Goal: Information Seeking & Learning: Learn about a topic

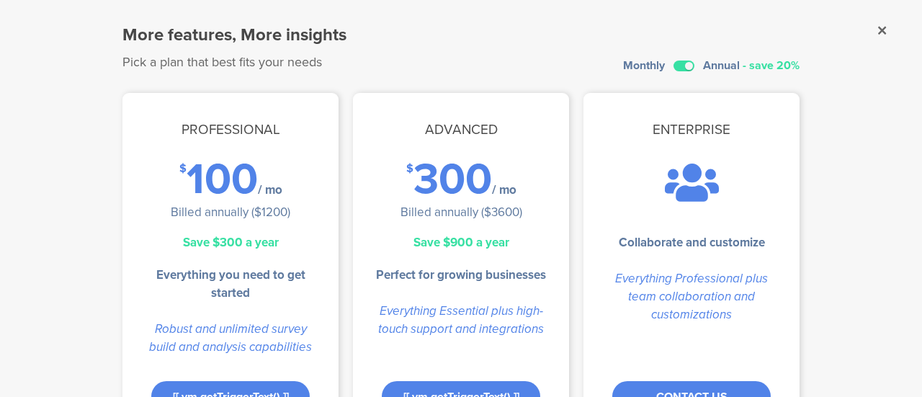
click at [860, 29] on sg-dialog-overlay "More features, More insights Pick a plan that best fits your needs Monthly Annu…" at bounding box center [461, 198] width 922 height 397
click at [863, 29] on sg-dialog-overlay "More features, More insights Pick a plan that best fits your needs Monthly Annu…" at bounding box center [461, 198] width 922 height 397
click at [865, 29] on sg-dialog-overlay "More features, More insights Pick a plan that best fits your needs Monthly Annu…" at bounding box center [461, 198] width 922 height 397
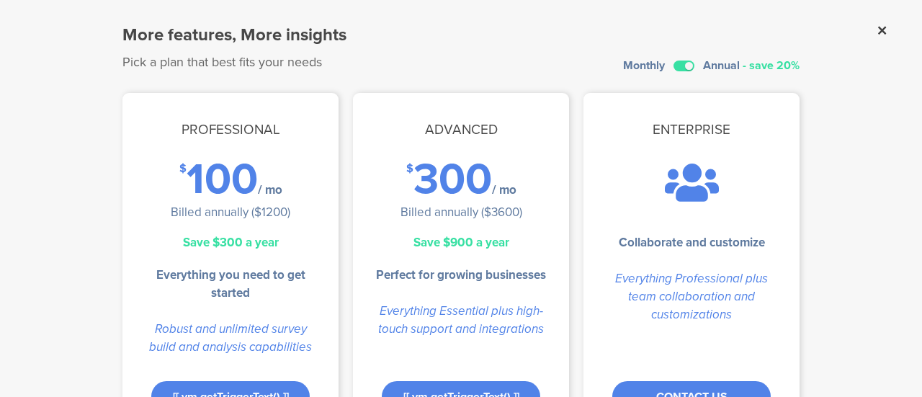
click at [878, 29] on icon at bounding box center [882, 30] width 8 height 13
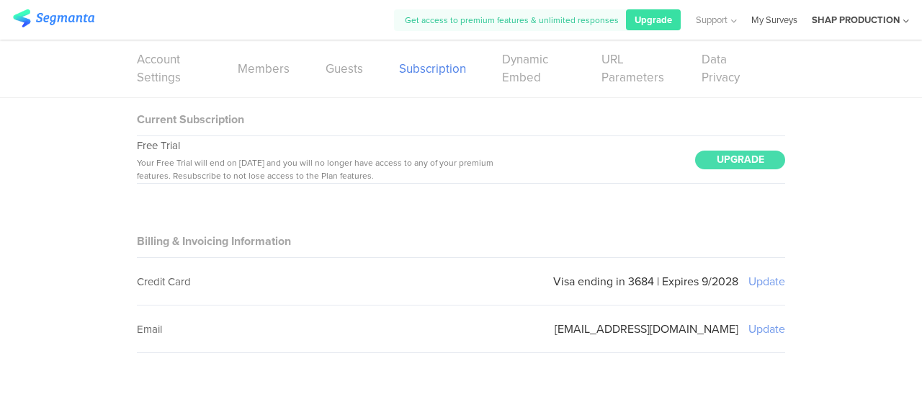
click at [761, 18] on link "My Surveys" at bounding box center [774, 20] width 46 height 40
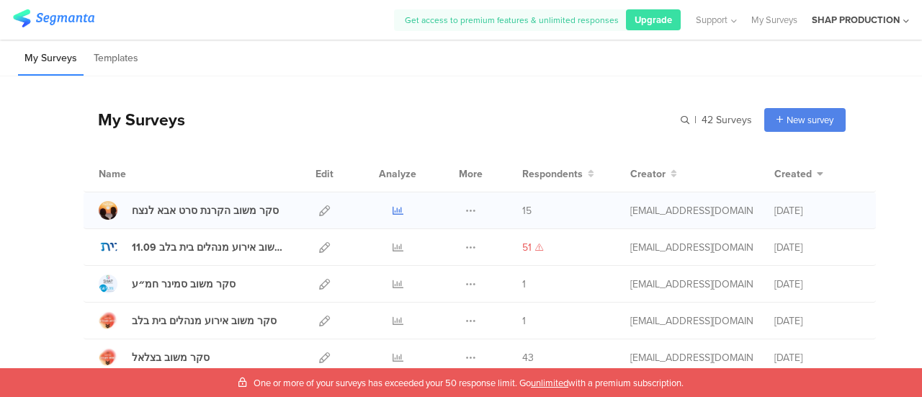
click at [393, 207] on icon at bounding box center [398, 210] width 11 height 11
click at [522, 207] on span "15" at bounding box center [526, 210] width 9 height 15
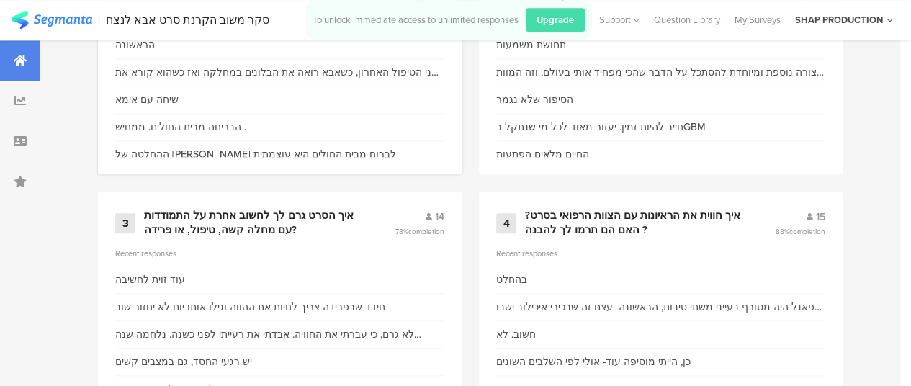
scroll to position [669, 0]
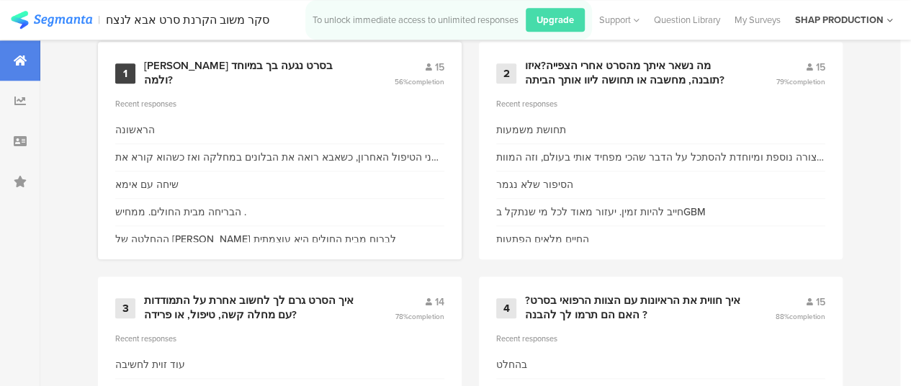
click at [443, 84] on span "completion" at bounding box center [427, 81] width 36 height 11
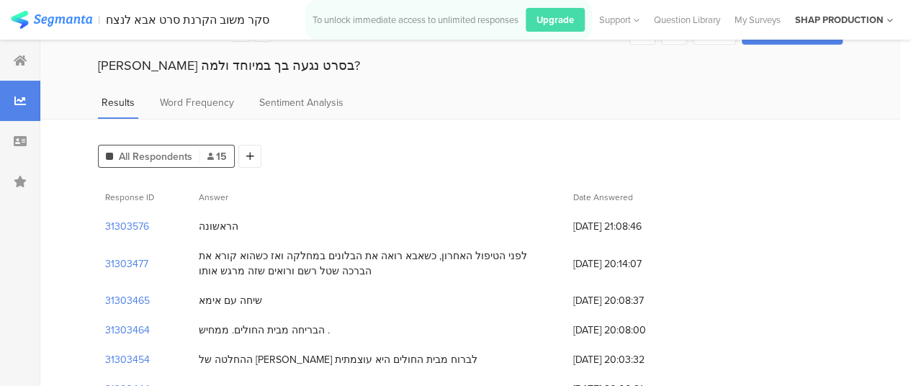
scroll to position [36, 0]
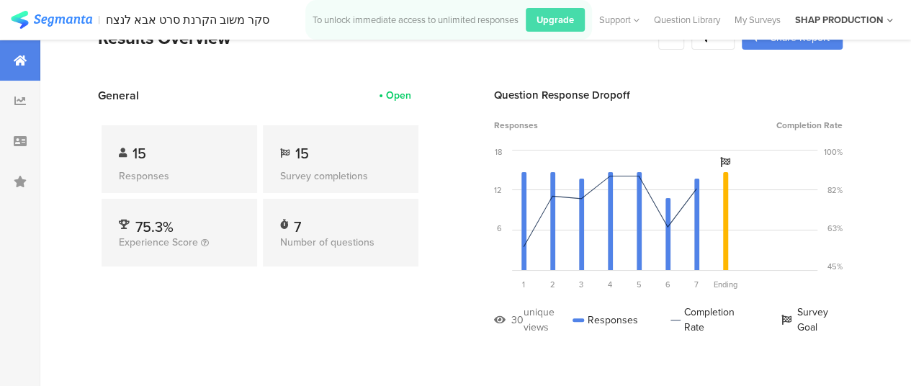
scroll to position [669, 0]
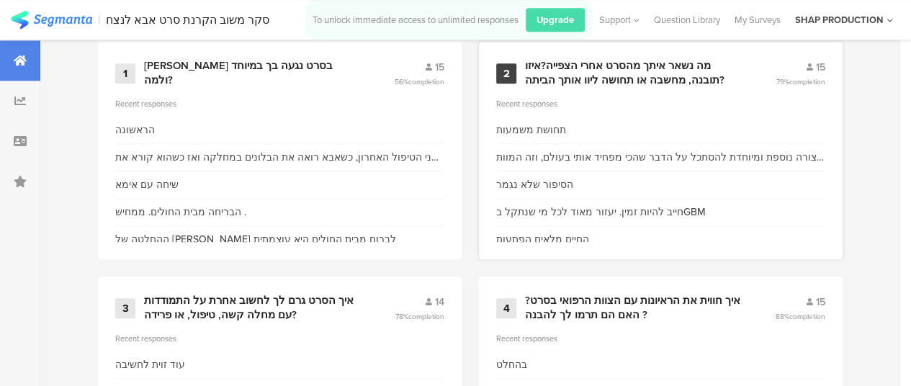
click at [823, 75] on div "15" at bounding box center [801, 67] width 49 height 15
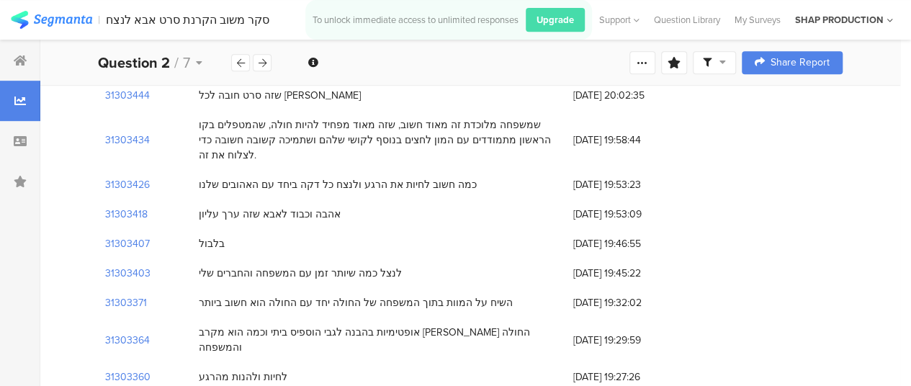
scroll to position [334, 0]
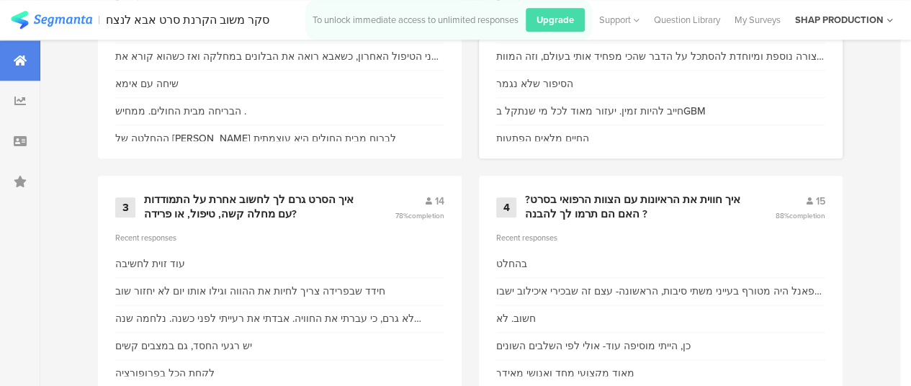
scroll to position [847, 0]
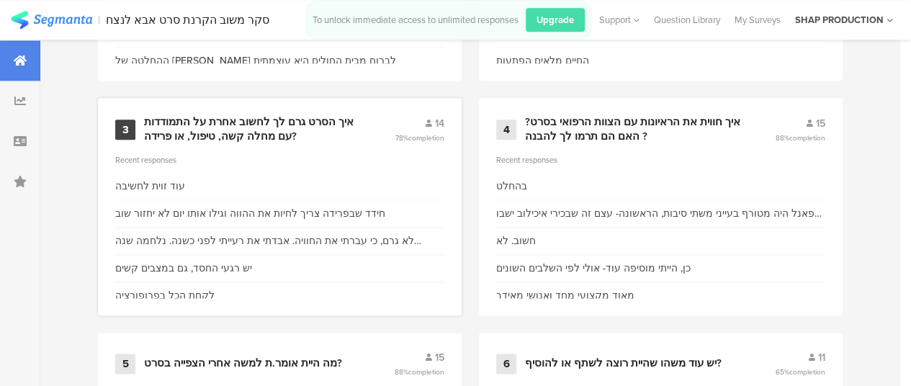
click at [445, 131] on span "14" at bounding box center [439, 123] width 9 height 15
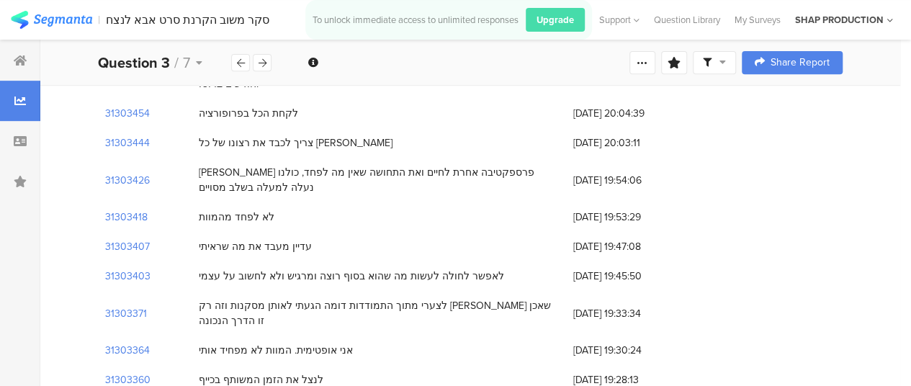
scroll to position [320, 0]
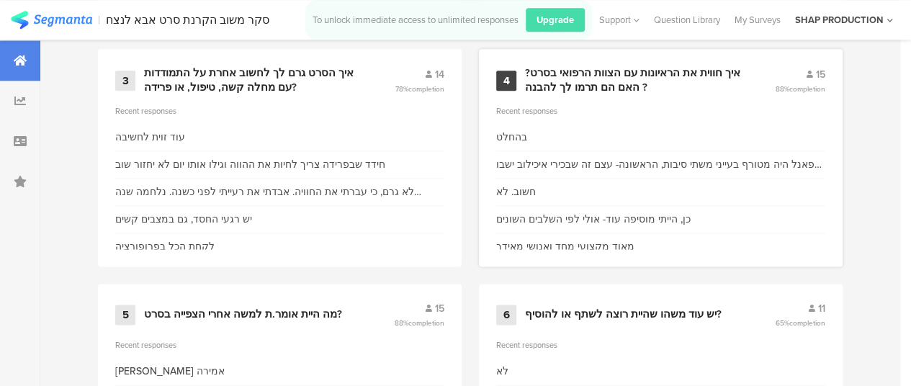
scroll to position [906, 0]
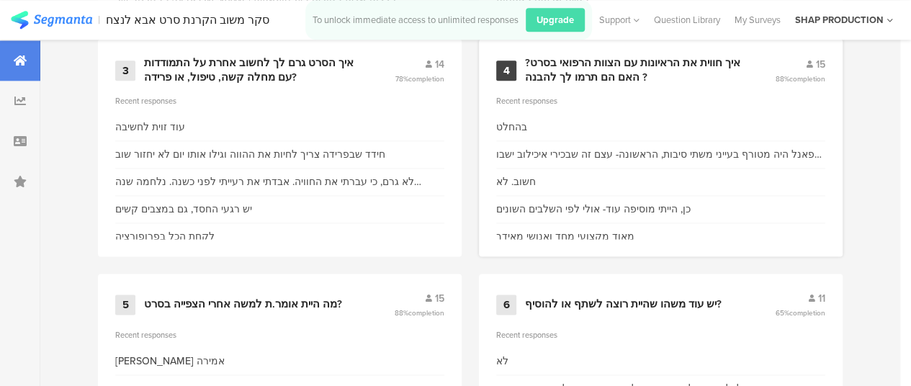
click at [724, 71] on div "איך חווית את הראיונות עם הצוות הרפואי בסרט?האם הם תרמו לך להבנה ?" at bounding box center [632, 70] width 215 height 28
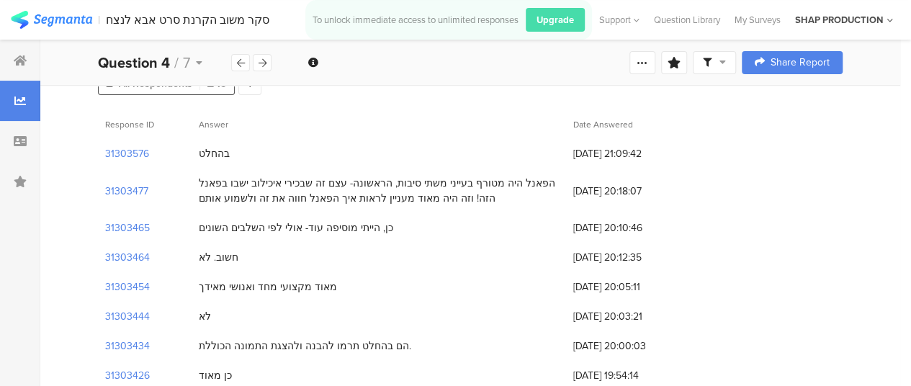
scroll to position [110, 0]
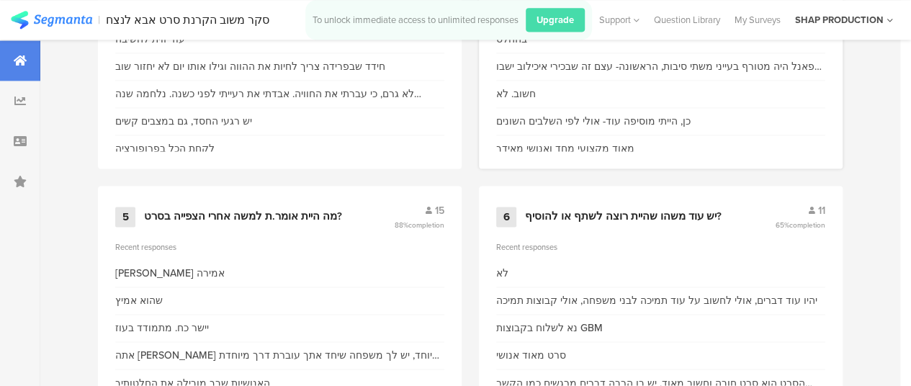
scroll to position [1094, 0]
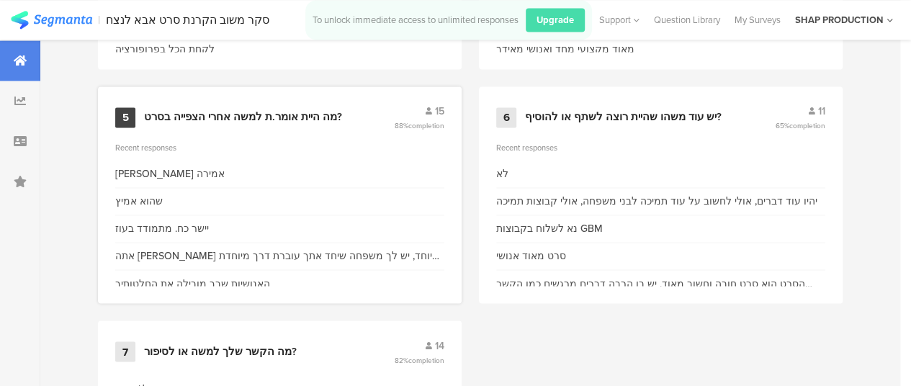
click at [309, 123] on div "מה היית אומר.ת למשה אחרי הצפייה בסרט?" at bounding box center [243, 117] width 198 height 14
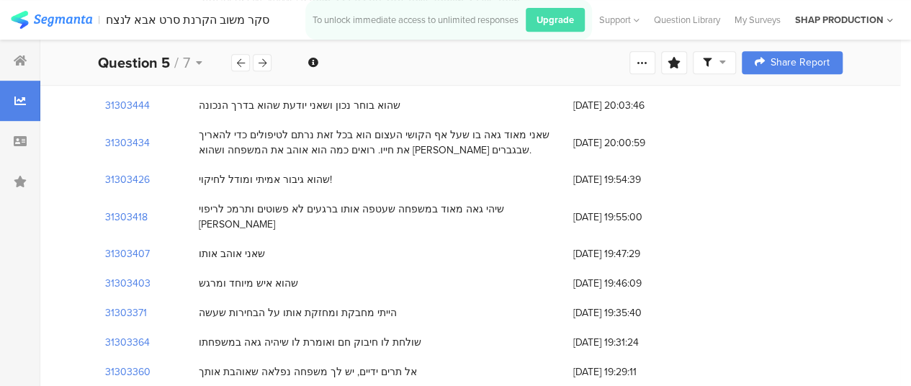
scroll to position [349, 0]
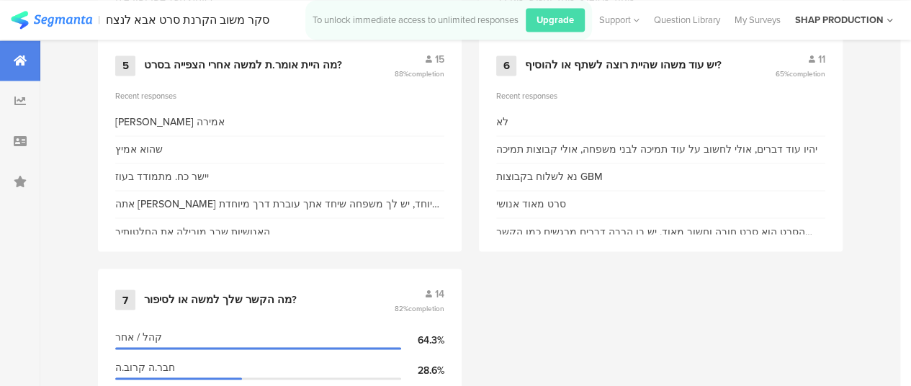
scroll to position [1147, 0]
click at [826, 64] on div "11" at bounding box center [801, 57] width 50 height 15
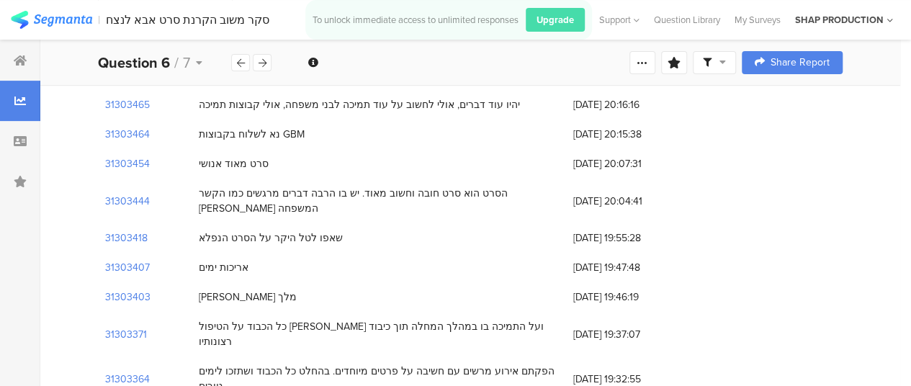
scroll to position [205, 0]
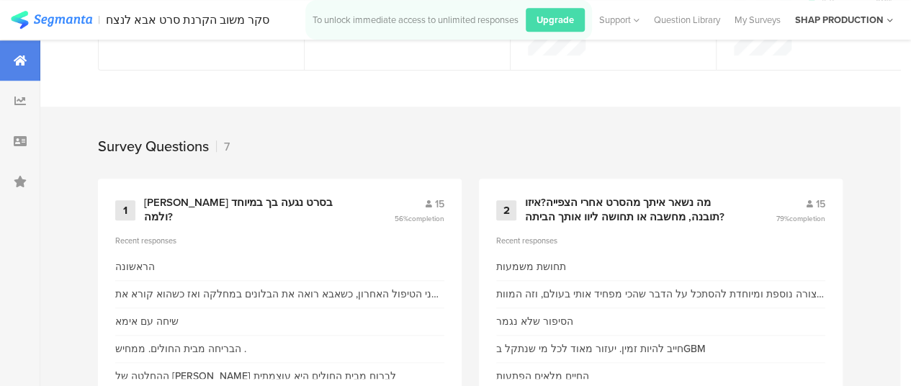
scroll to position [805, 0]
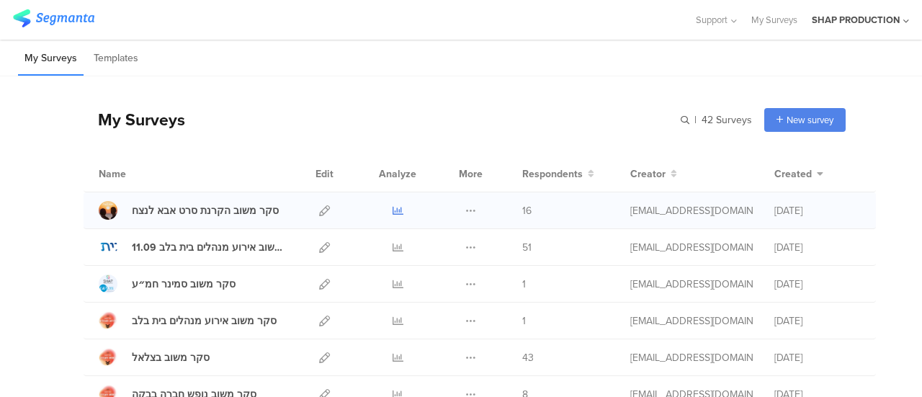
click at [393, 208] on icon at bounding box center [398, 210] width 11 height 11
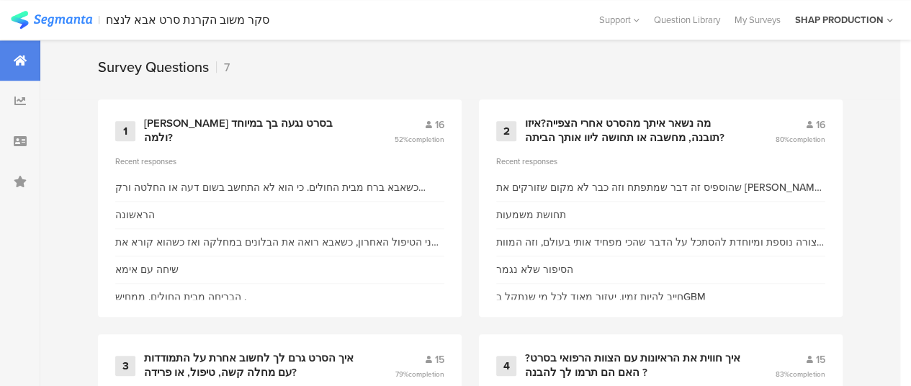
scroll to position [633, 0]
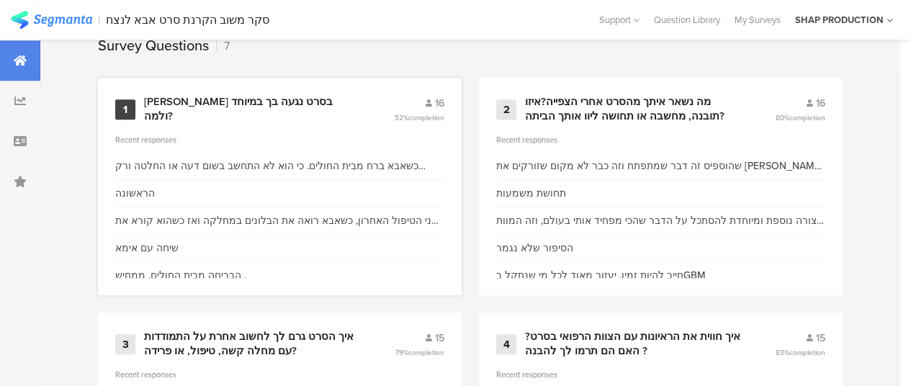
click at [437, 122] on span "completion" at bounding box center [427, 117] width 36 height 11
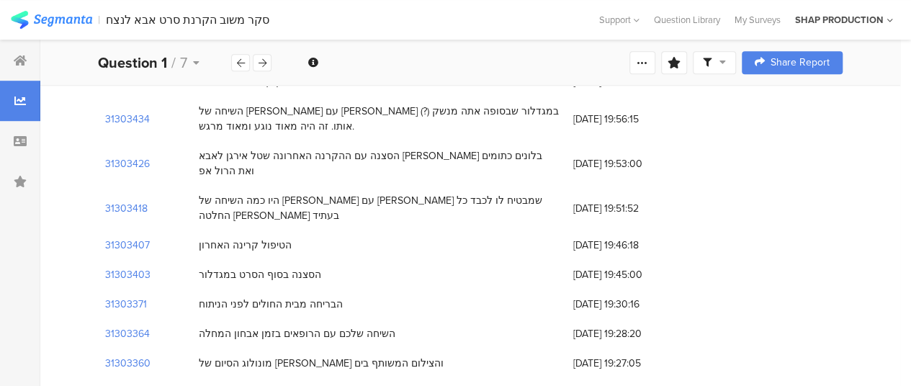
scroll to position [421, 0]
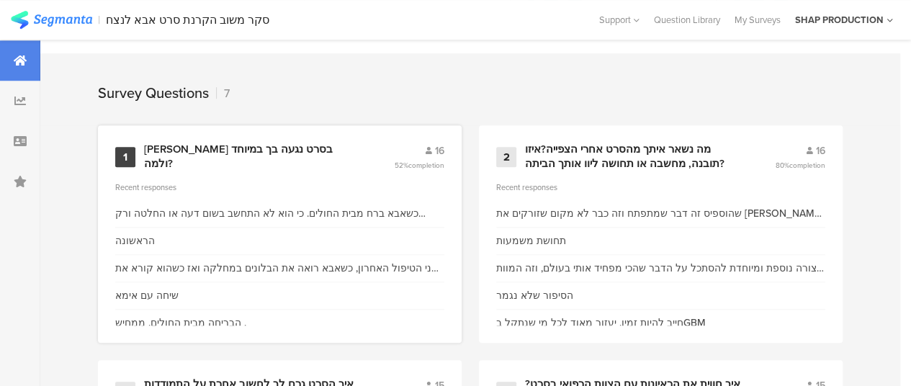
scroll to position [584, 0]
click at [618, 166] on div "מה נשאר איתך מהסרט אחרי הצפייה?איזו תובנה, מחשבה או תחושה ליוו אותך הביתה?" at bounding box center [632, 157] width 215 height 28
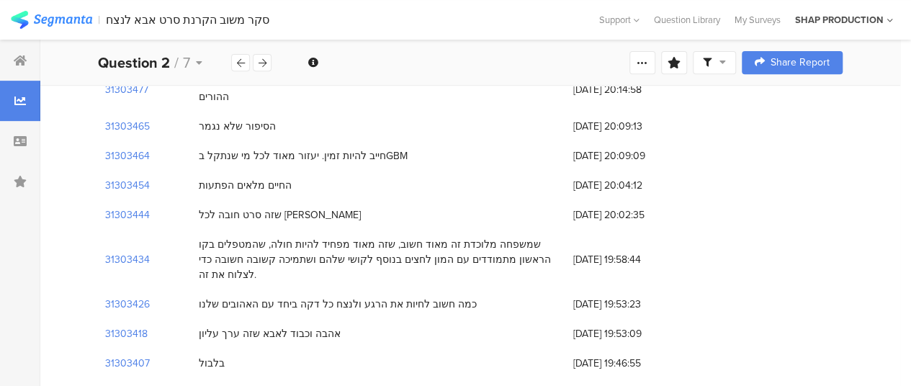
scroll to position [378, 0]
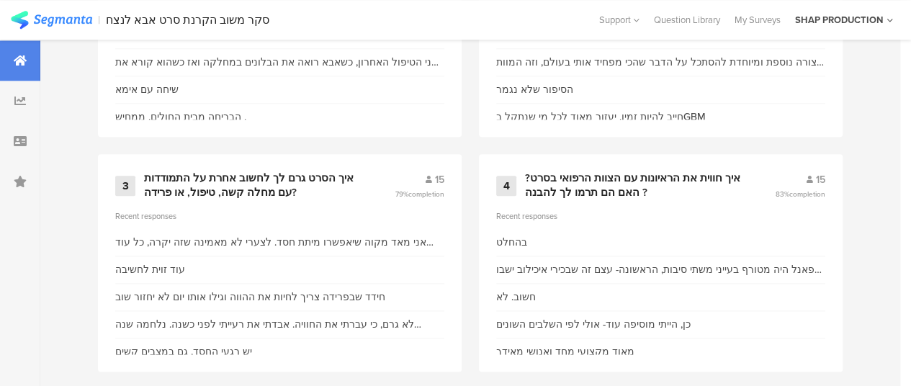
scroll to position [792, 0]
click at [243, 194] on div "איך הסרט גרם לך לחשוב אחרת על התמודדות עם מחלה קשה, טיפול, או פרידה?" at bounding box center [252, 185] width 216 height 28
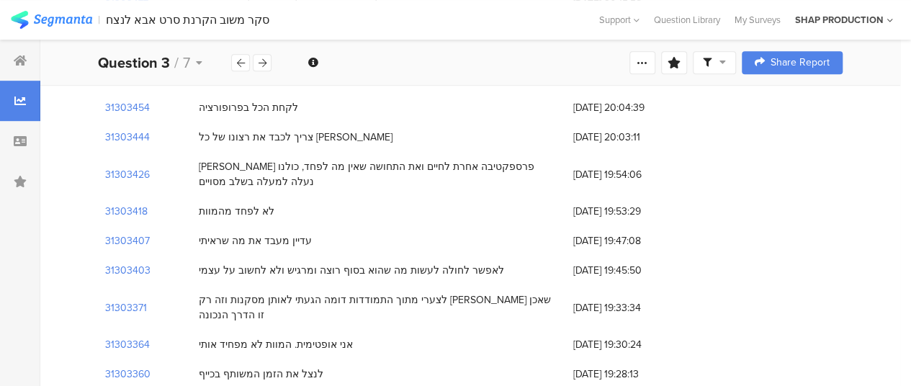
scroll to position [363, 0]
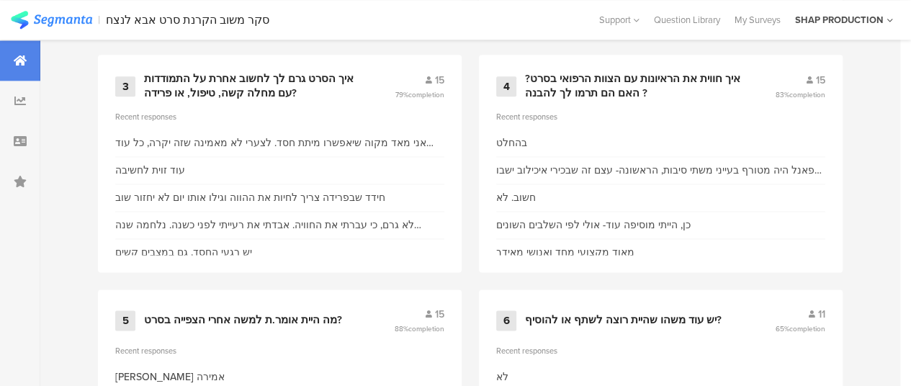
scroll to position [892, 0]
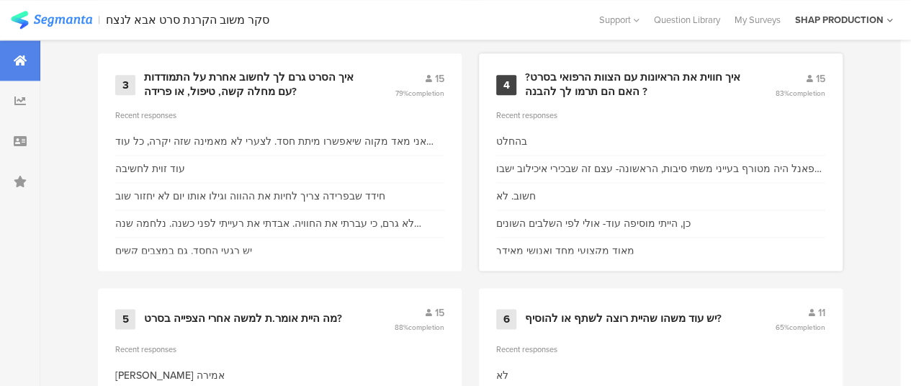
click at [647, 97] on div "איך חווית את הראיונות עם הצוות הרפואי בסרט?האם הם תרמו לך להבנה ?" at bounding box center [632, 85] width 215 height 28
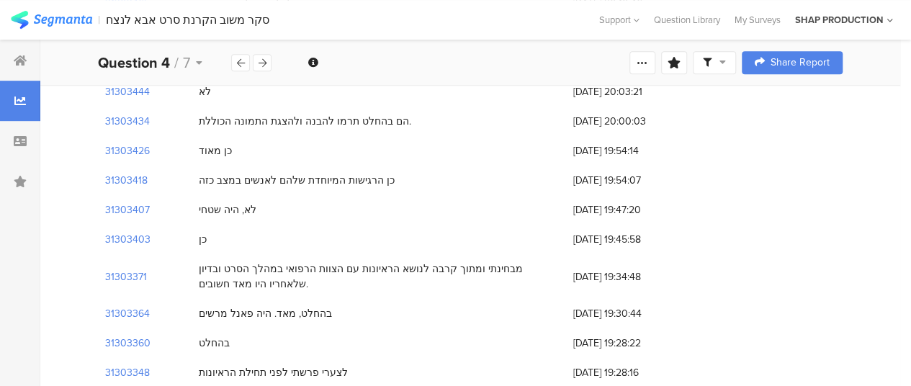
scroll to position [349, 0]
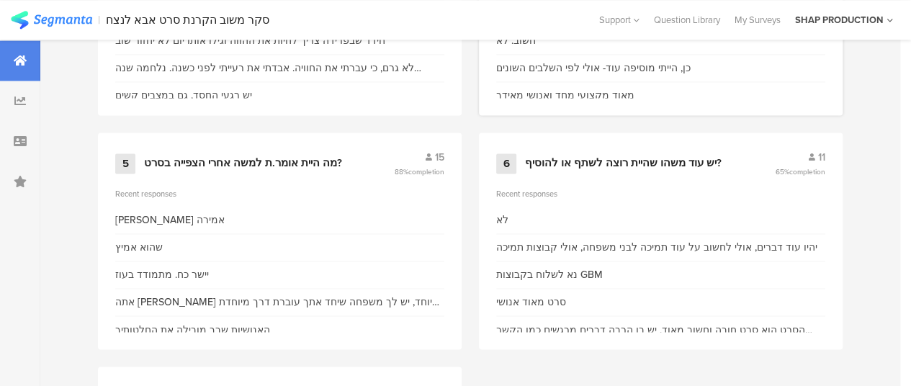
scroll to position [1048, 0]
click at [269, 166] on div "מה היית אומר.ת למשה אחרי הצפייה בסרט?" at bounding box center [243, 163] width 198 height 14
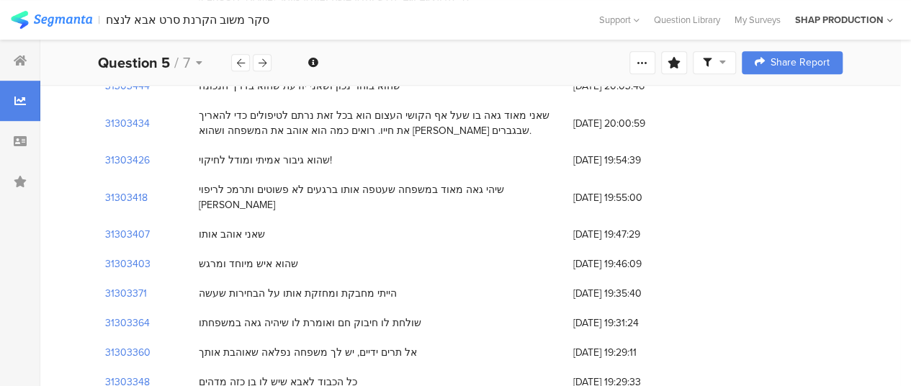
scroll to position [378, 0]
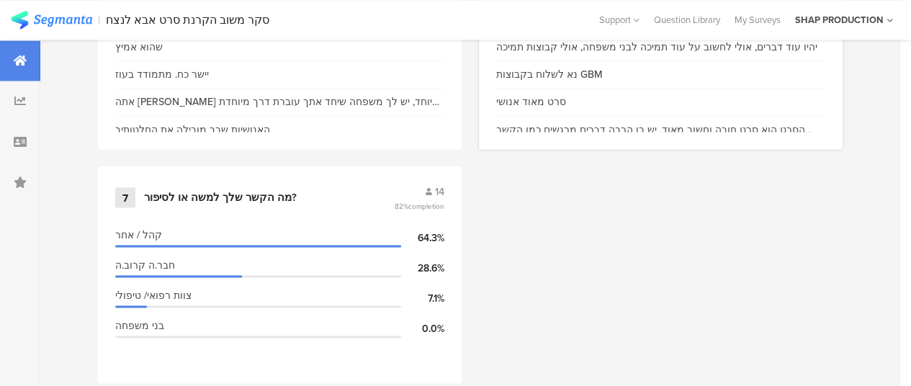
scroll to position [1117, 0]
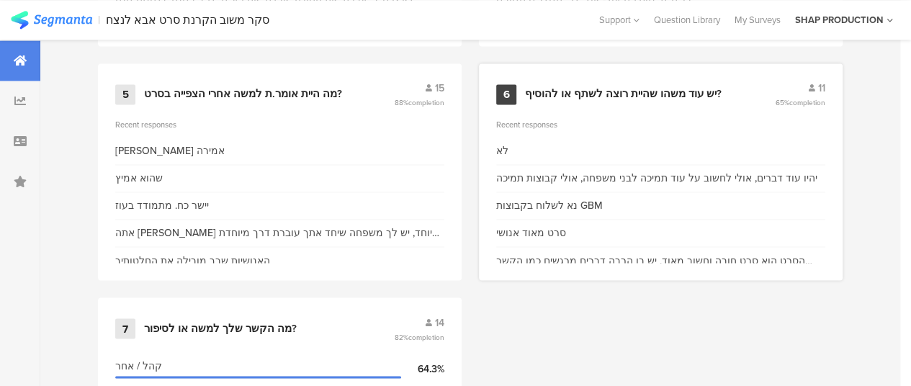
click at [649, 108] on div "6 יש עוד משהו שהיית רוצה לשתף או להוסיף? 11 65% completion" at bounding box center [660, 94] width 329 height 27
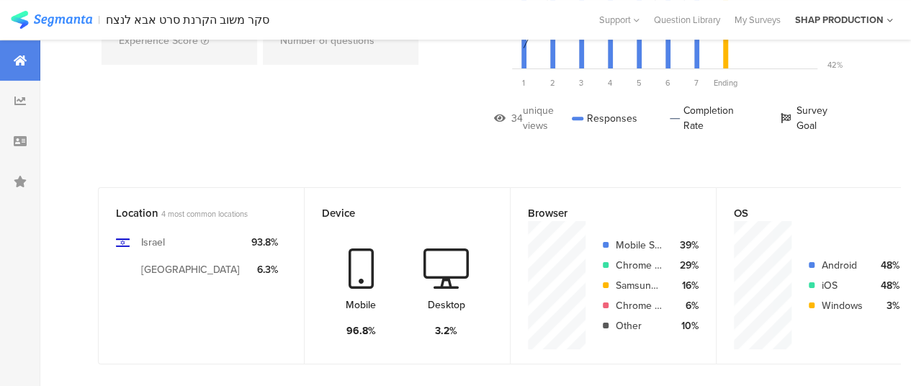
scroll to position [192, 0]
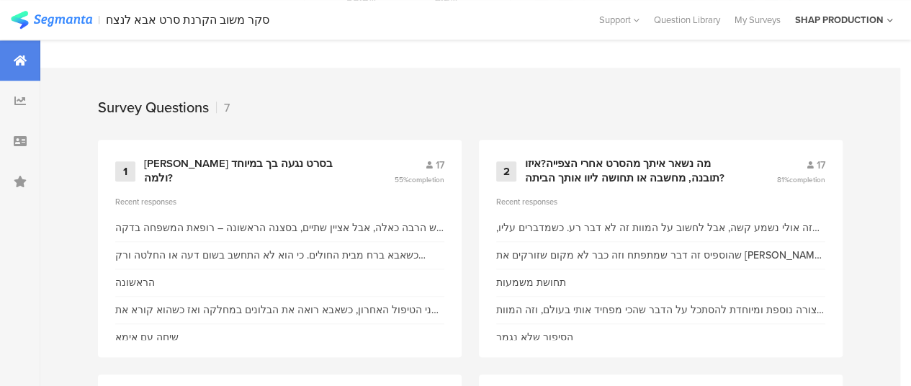
scroll to position [571, 0]
click at [434, 172] on div "17" at bounding box center [420, 164] width 50 height 15
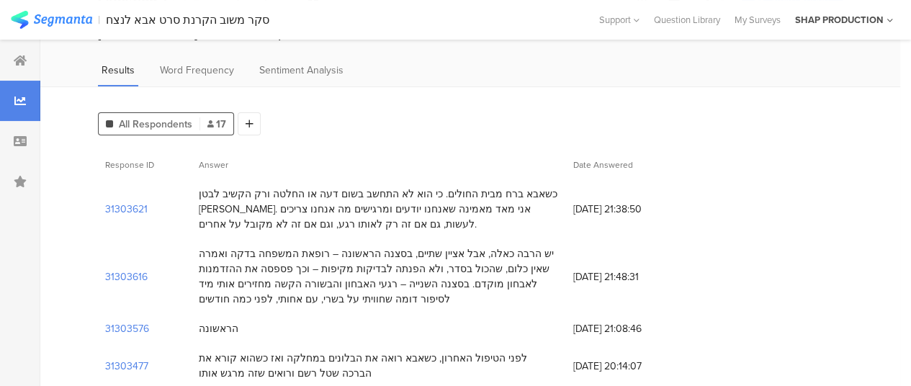
scroll to position [73, 0]
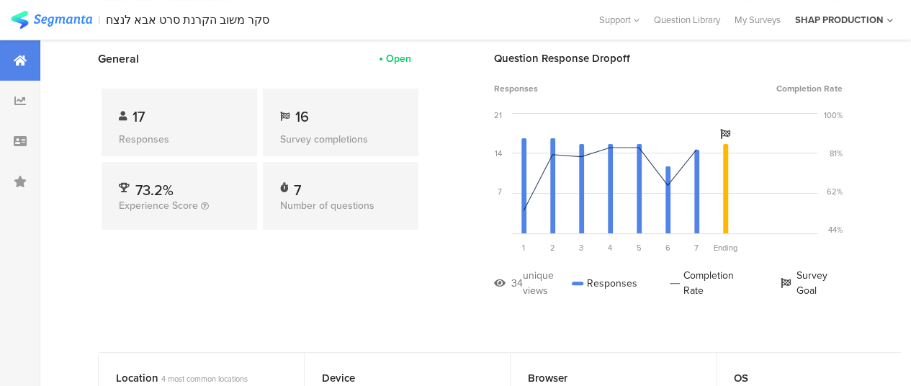
scroll to position [571, 0]
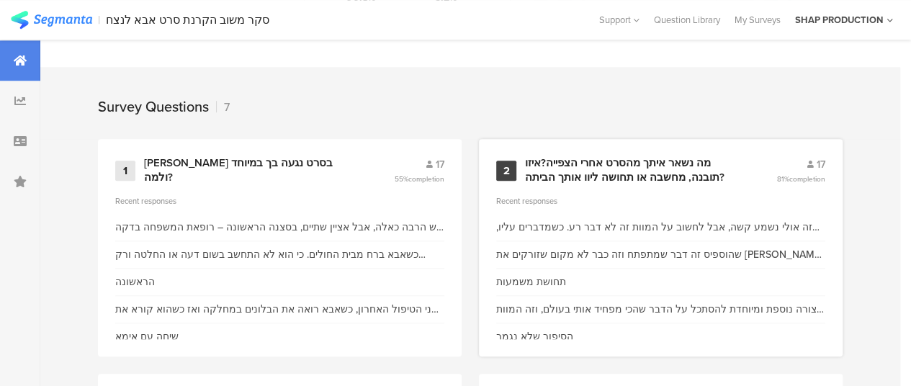
click at [643, 178] on div "מה נשאר איתך מהסרט אחרי הצפייה?איזו תובנה, מחשבה או תחושה ליוו אותך הביתה?" at bounding box center [633, 170] width 217 height 28
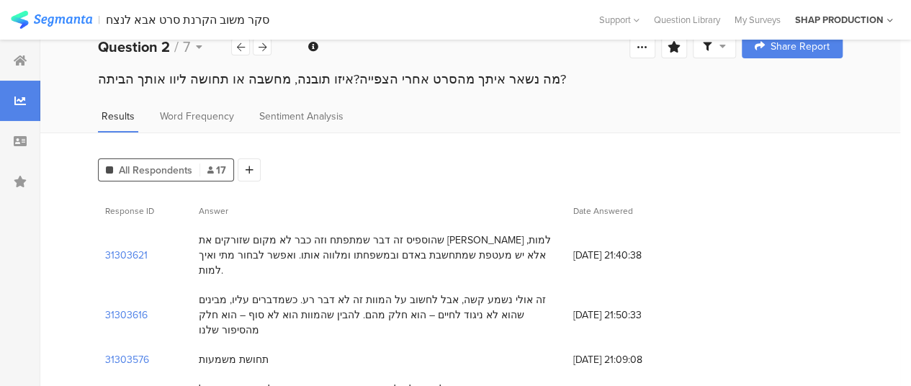
scroll to position [26, 0]
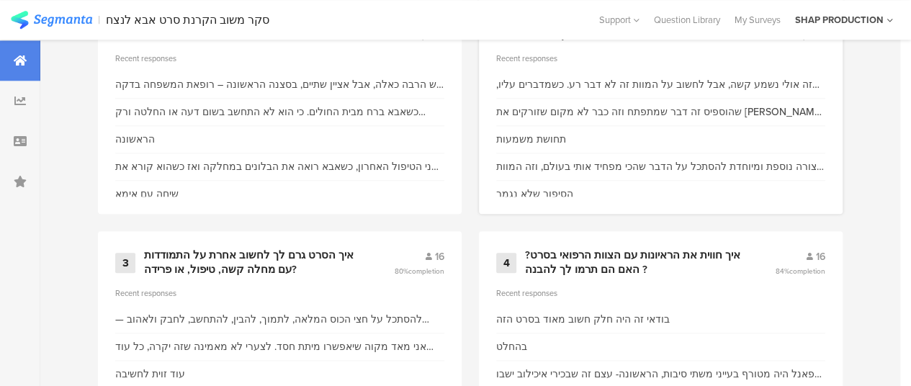
scroll to position [718, 0]
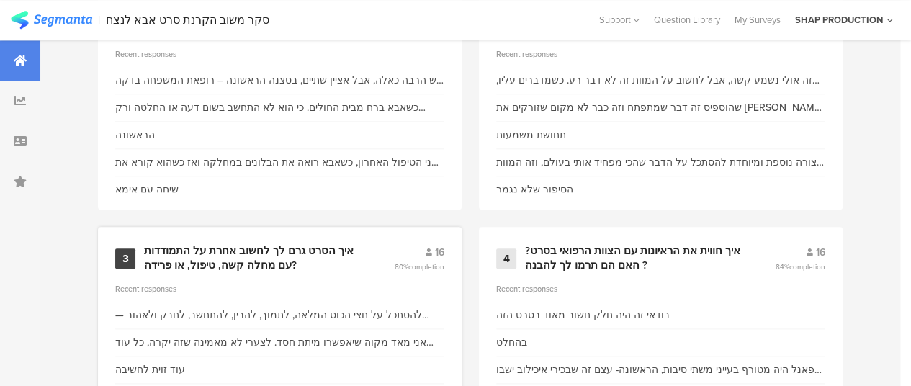
click at [326, 263] on div "איך הסרט גרם לך לחשוב אחרת על התמודדות עם מחלה קשה, טיפול, או פרידה?" at bounding box center [251, 258] width 215 height 28
